Goal: Information Seeking & Learning: Find specific fact

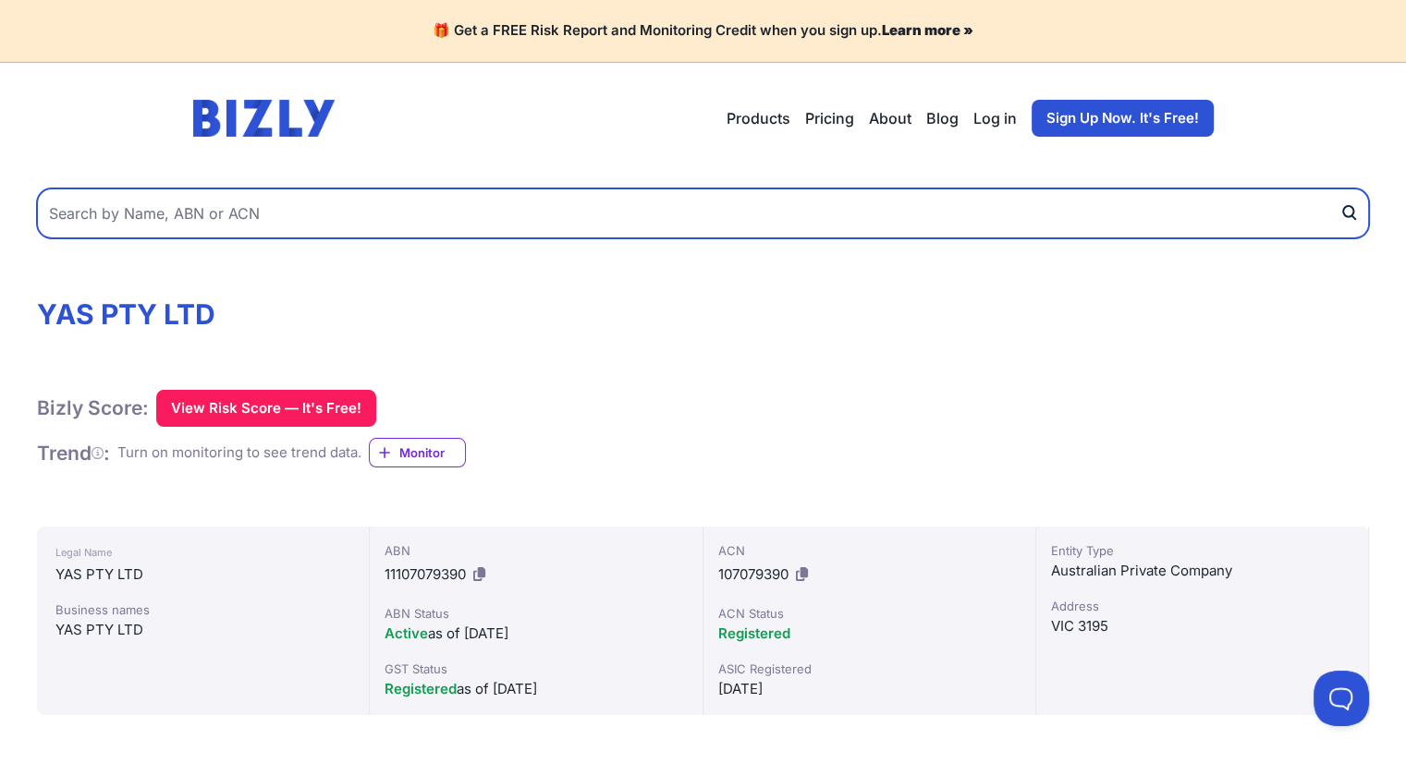
click at [301, 217] on input "text" at bounding box center [703, 214] width 1332 height 50
paste input "97 153 658 443"
type input "97 153 658 443"
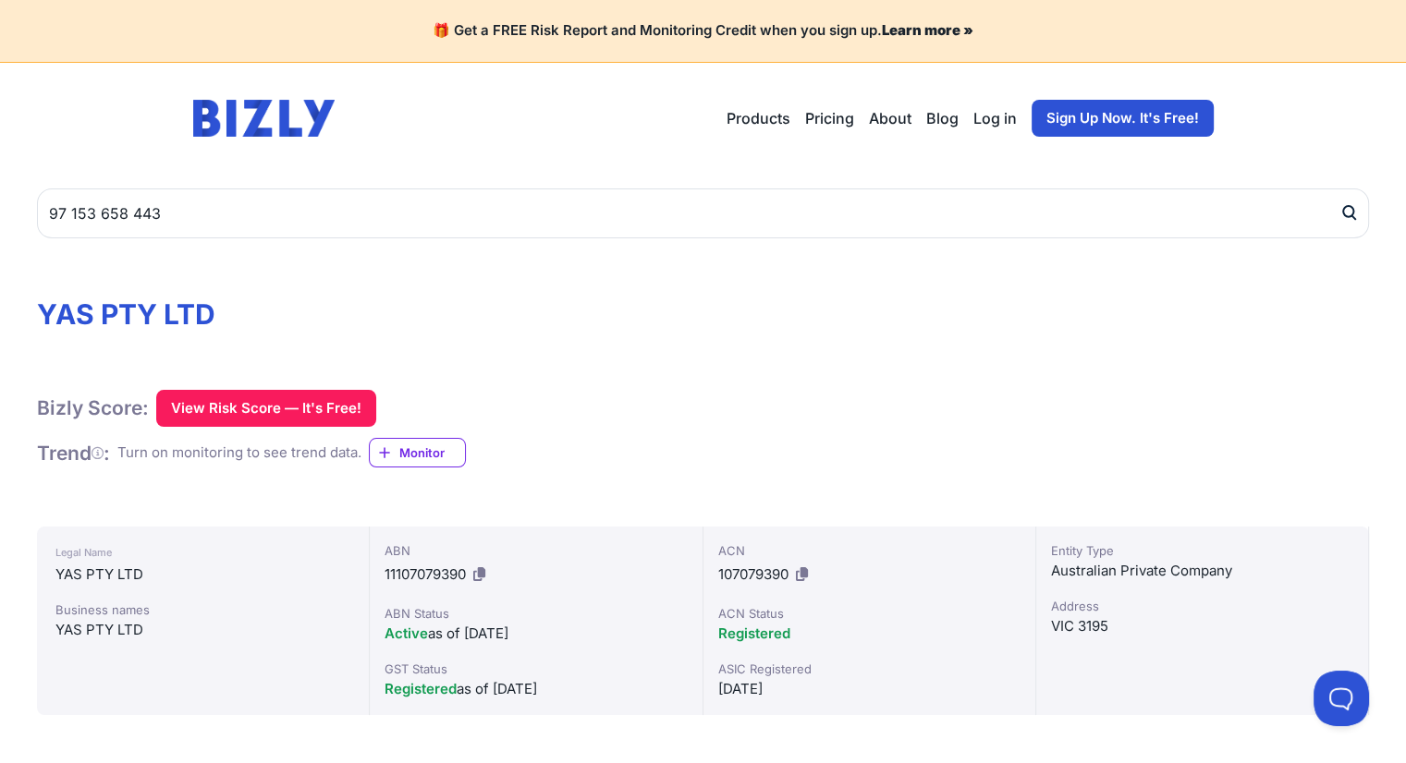
click at [1348, 213] on icon "submit" at bounding box center [1348, 212] width 18 height 19
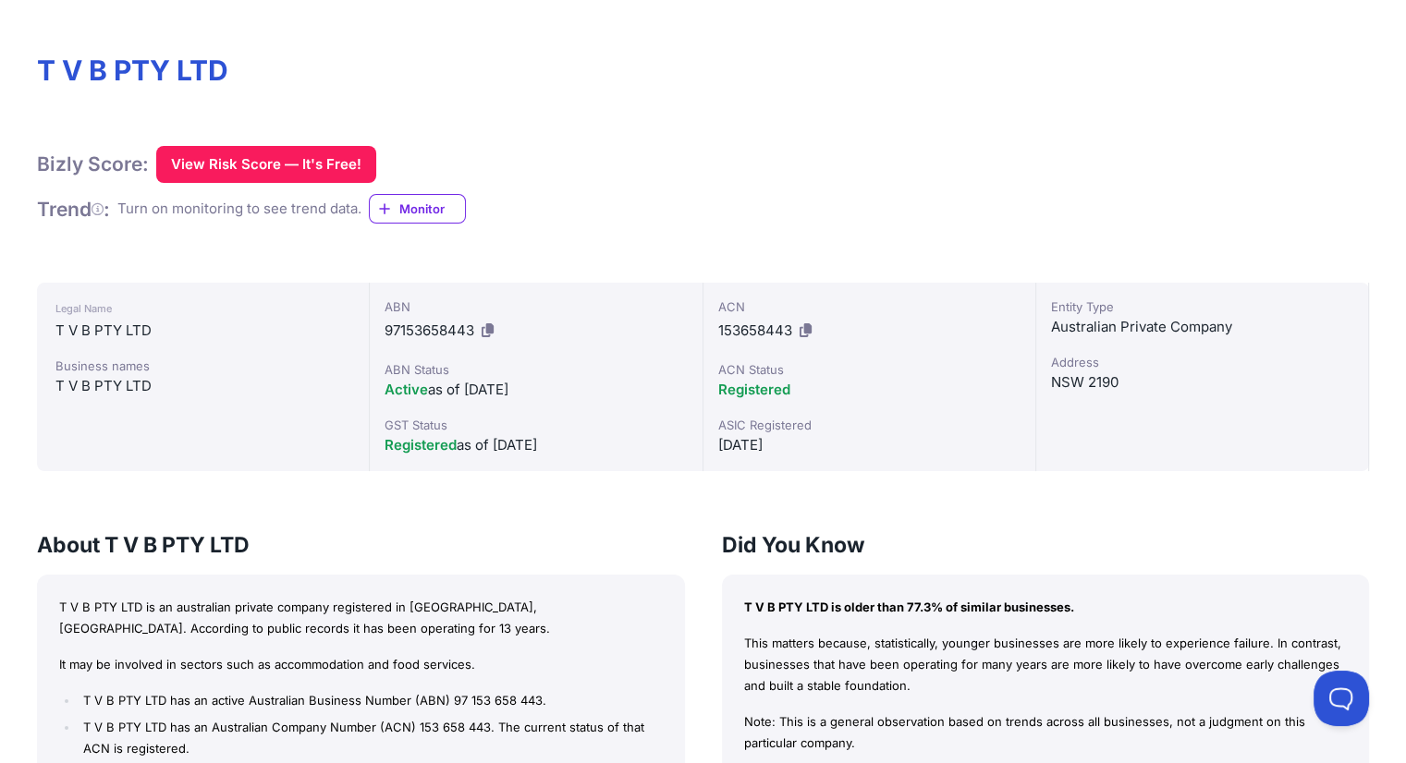
scroll to position [277, 0]
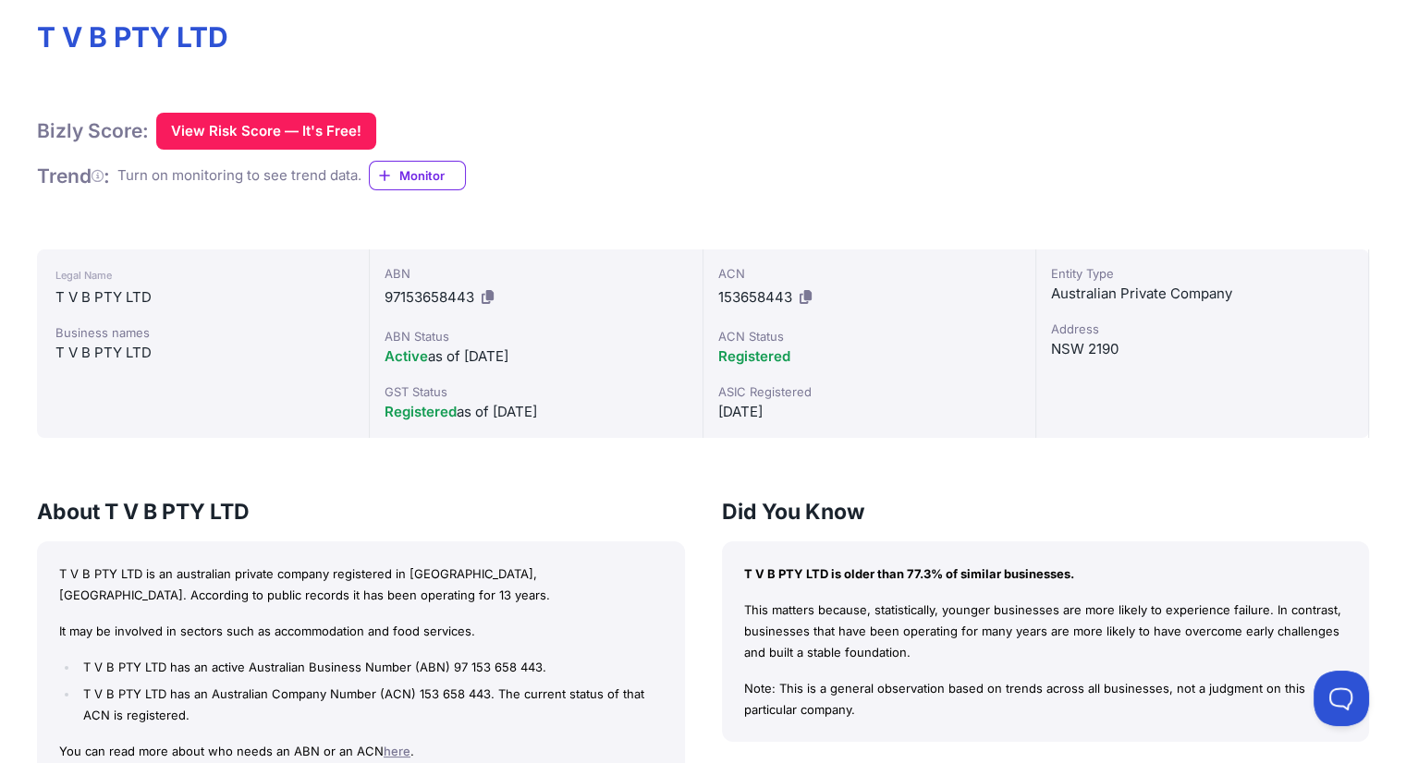
click at [489, 295] on icon at bounding box center [488, 297] width 12 height 14
